Goal: Use online tool/utility: Utilize a website feature to perform a specific function

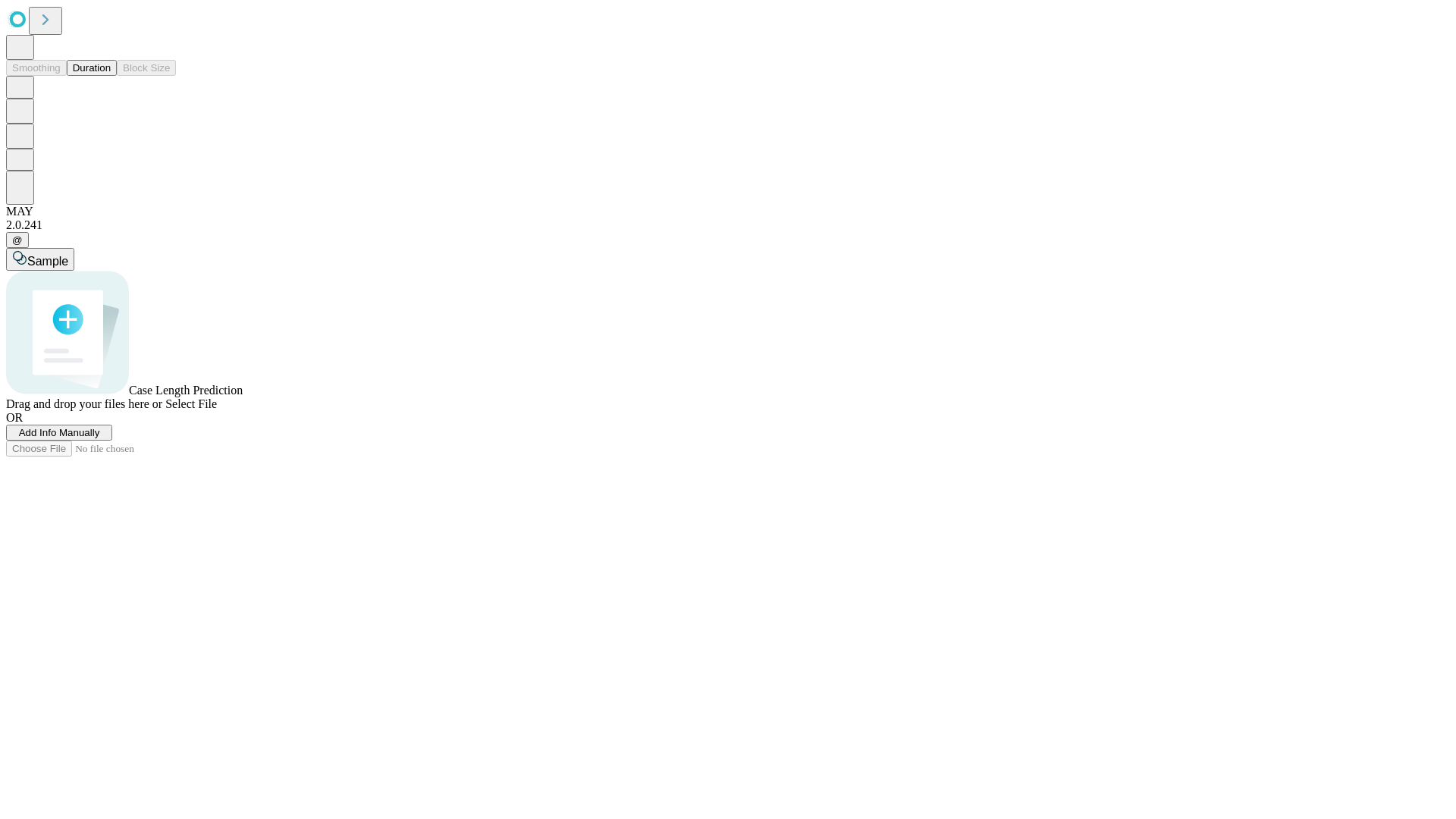
click at [110, 76] on button "Duration" at bounding box center [91, 67] width 50 height 16
click at [100, 438] on span "Add Info Manually" at bounding box center [60, 432] width 81 height 11
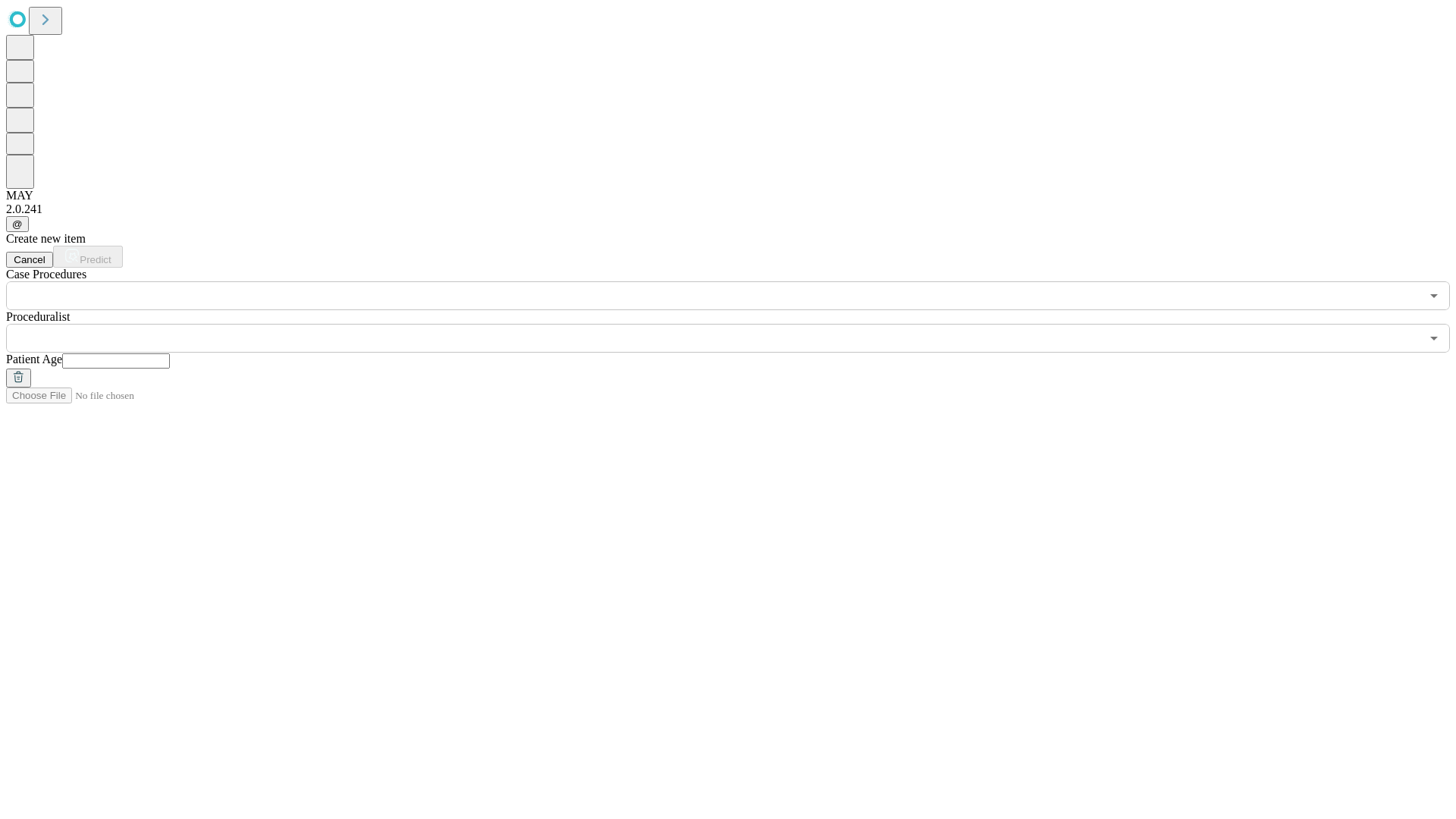
click at [170, 353] on input "text" at bounding box center [116, 360] width 108 height 15
type input "**"
click at [739, 324] on input "text" at bounding box center [713, 338] width 1414 height 29
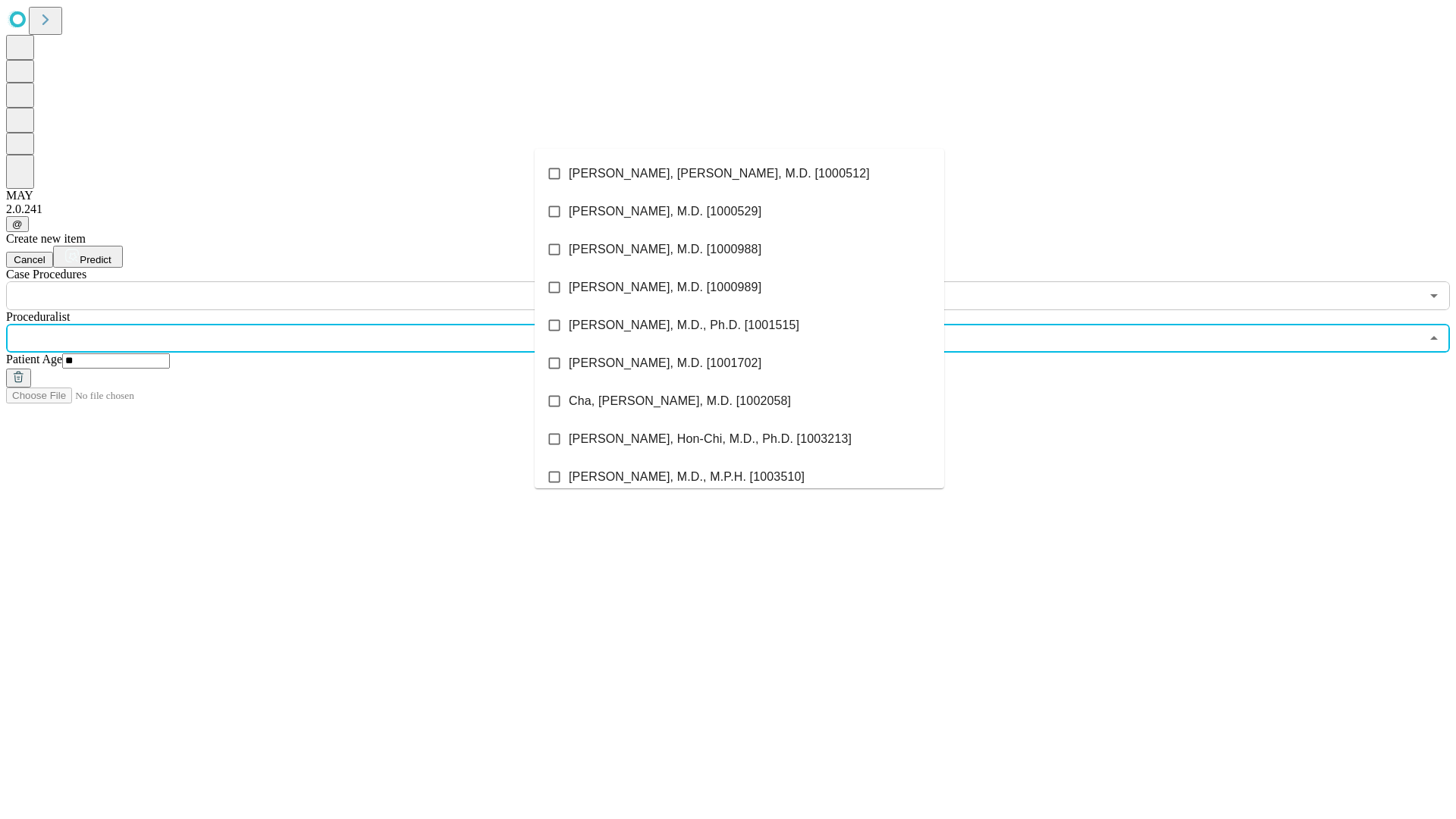
click at [739, 173] on li "[PERSON_NAME], [PERSON_NAME], M.D. [1000512]" at bounding box center [739, 173] width 409 height 38
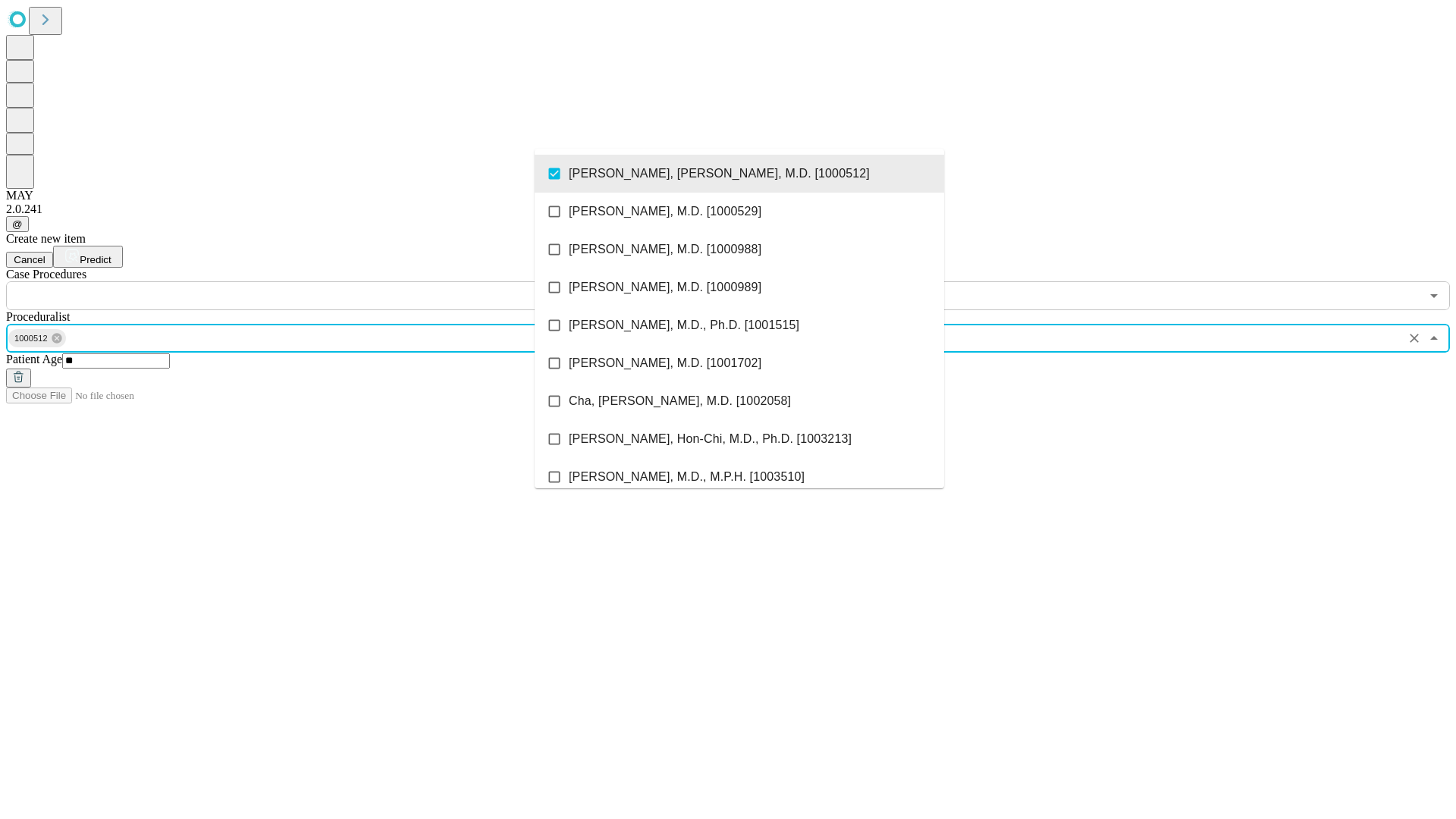
click at [319, 281] on input "text" at bounding box center [713, 295] width 1414 height 29
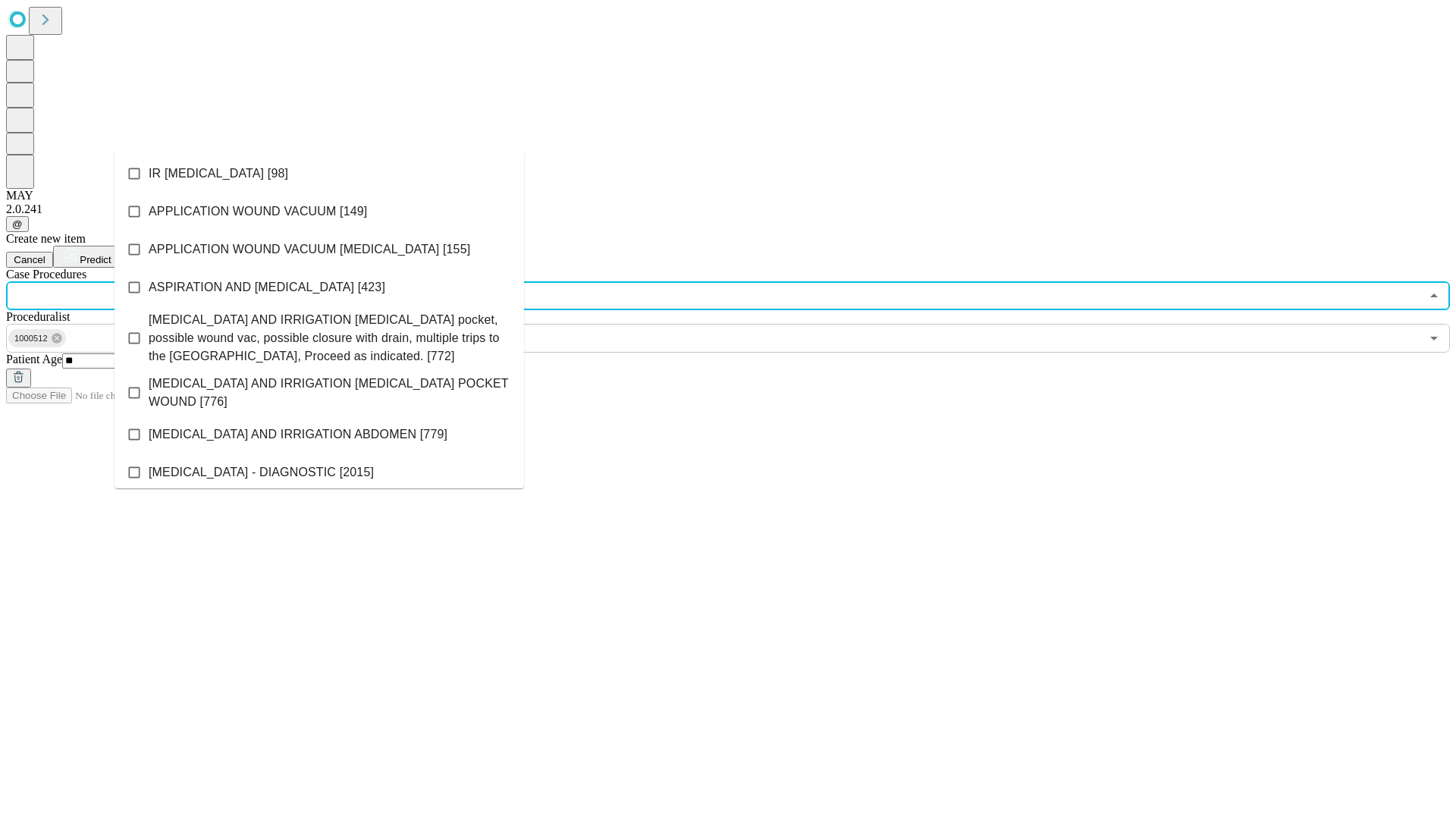
click at [319, 173] on li "IR [MEDICAL_DATA] [98]" at bounding box center [319, 173] width 409 height 38
click at [110, 254] on span "Predict" at bounding box center [95, 259] width 31 height 11
